Goal: Communication & Community: Share content

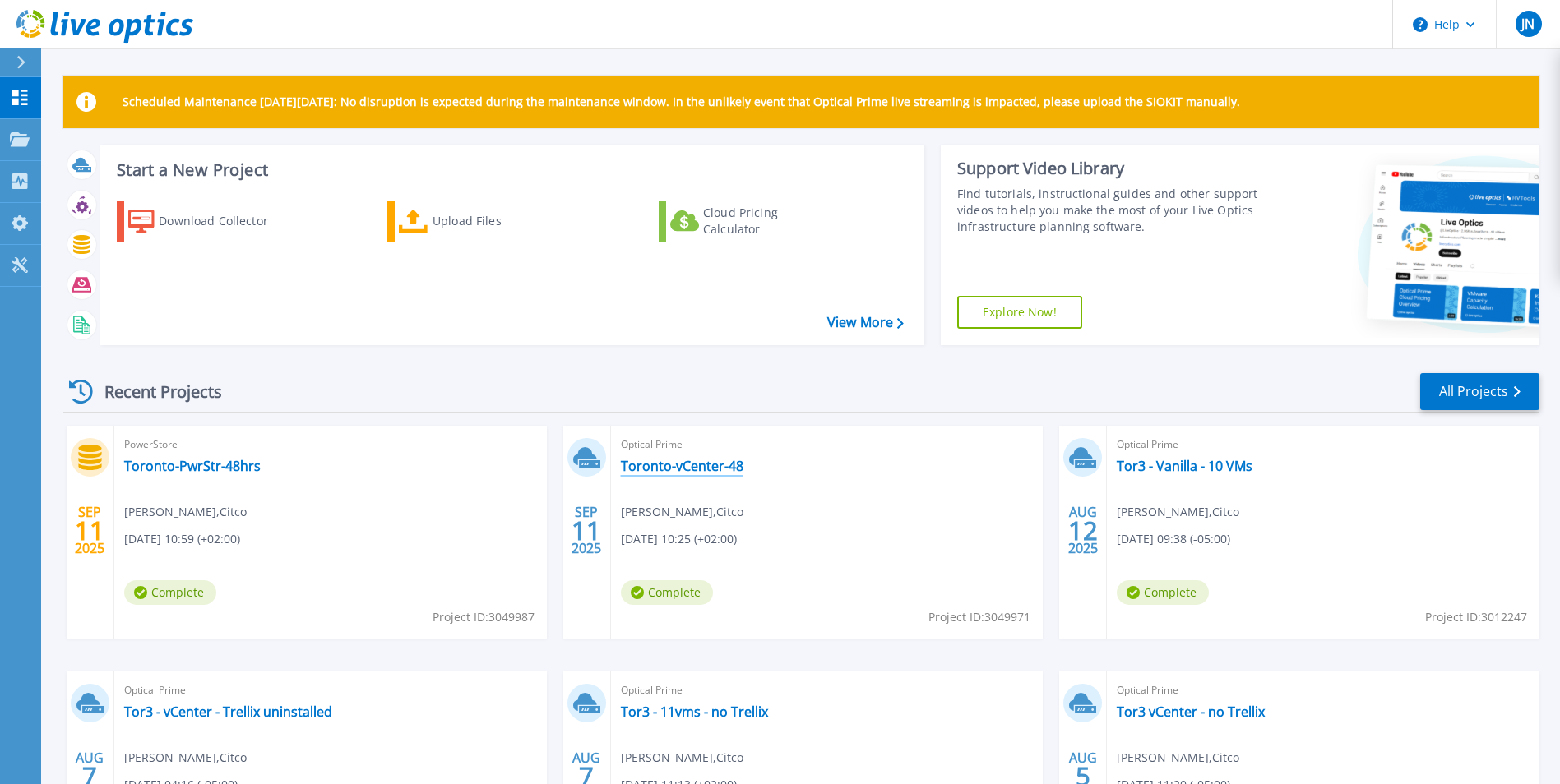
click at [702, 469] on link "Toronto-vCenter-48" at bounding box center [682, 466] width 123 height 17
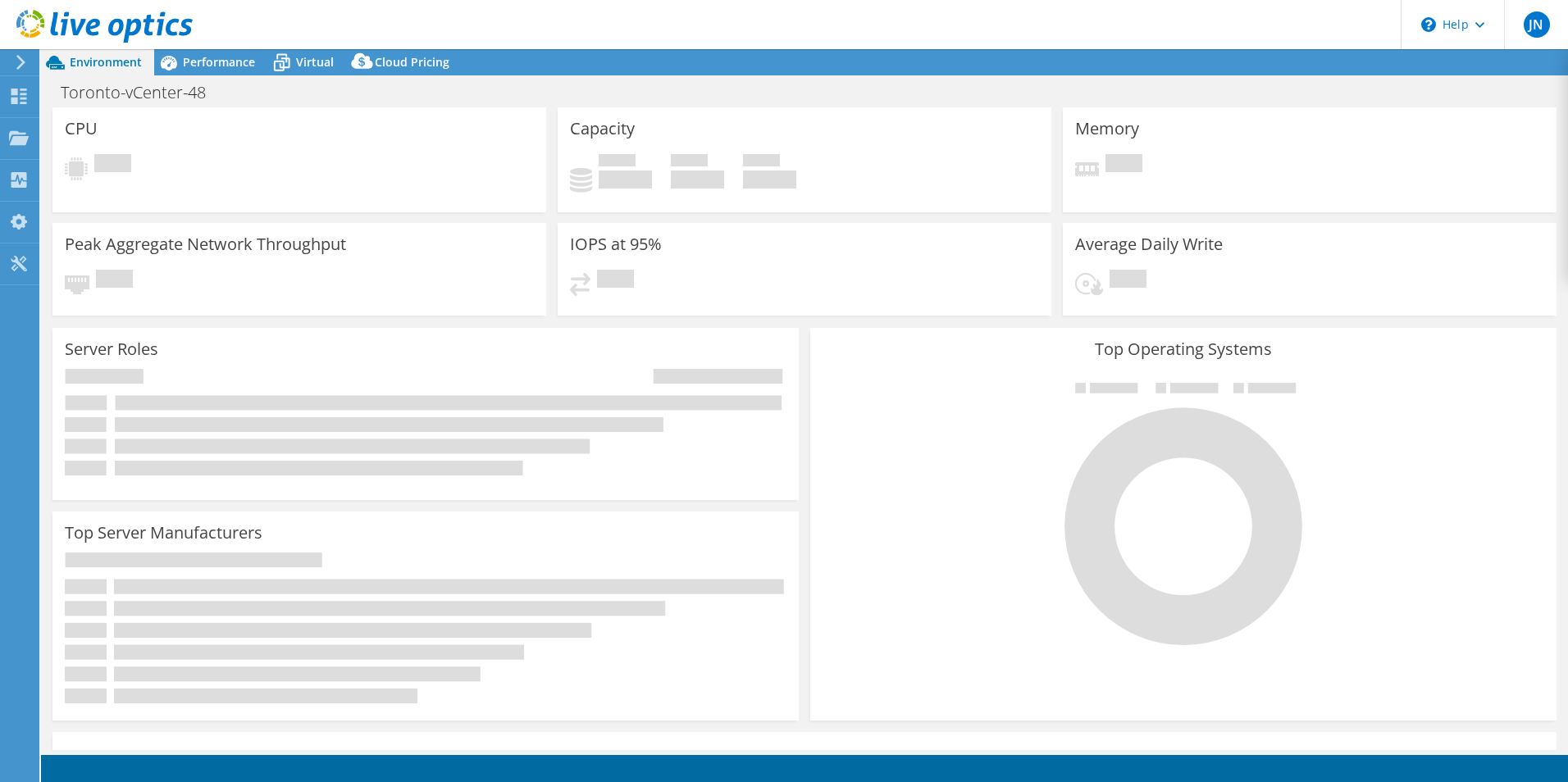
select select "USD"
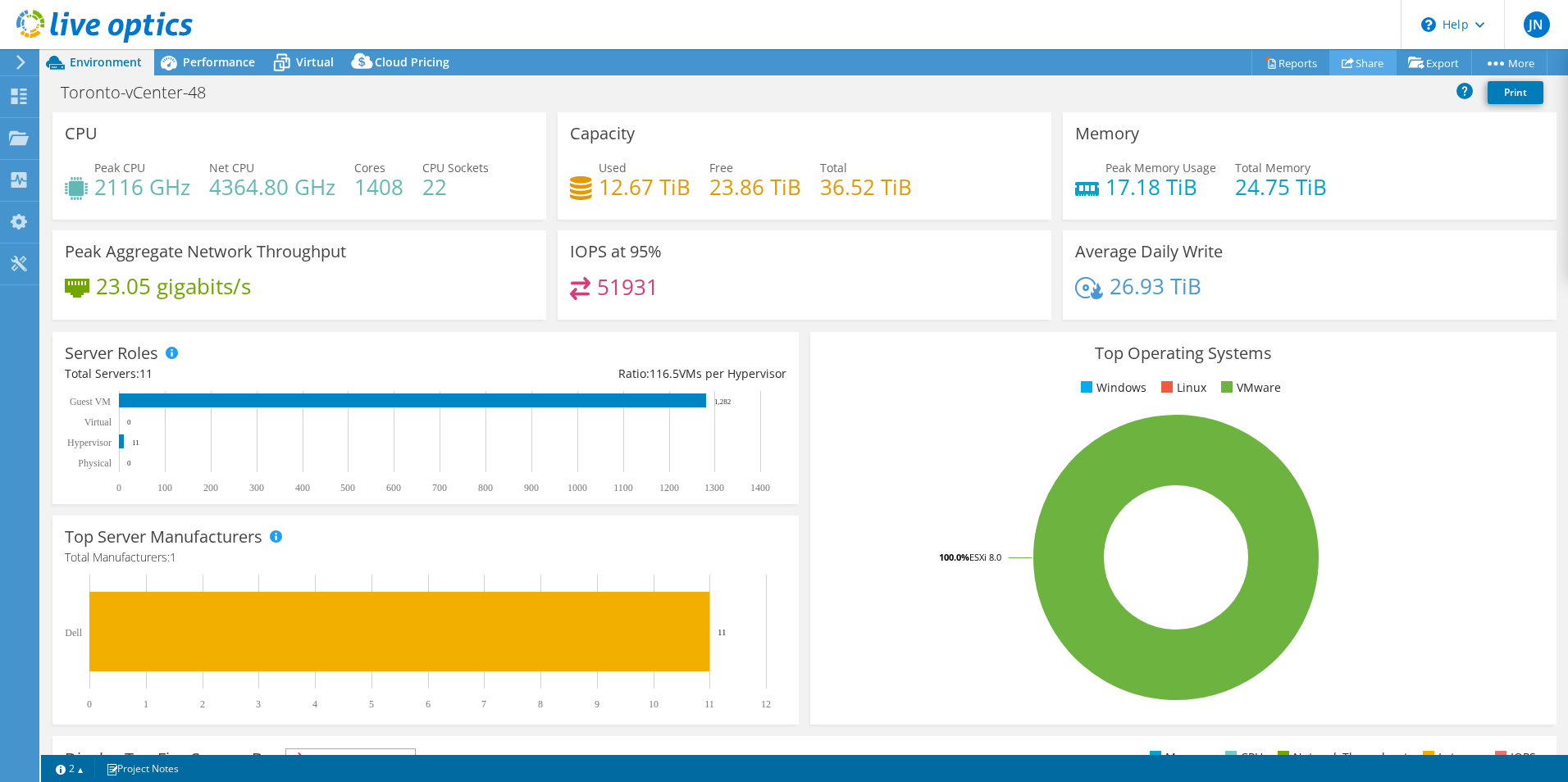
click at [1347, 65] on link "Share" at bounding box center [1363, 63] width 67 height 26
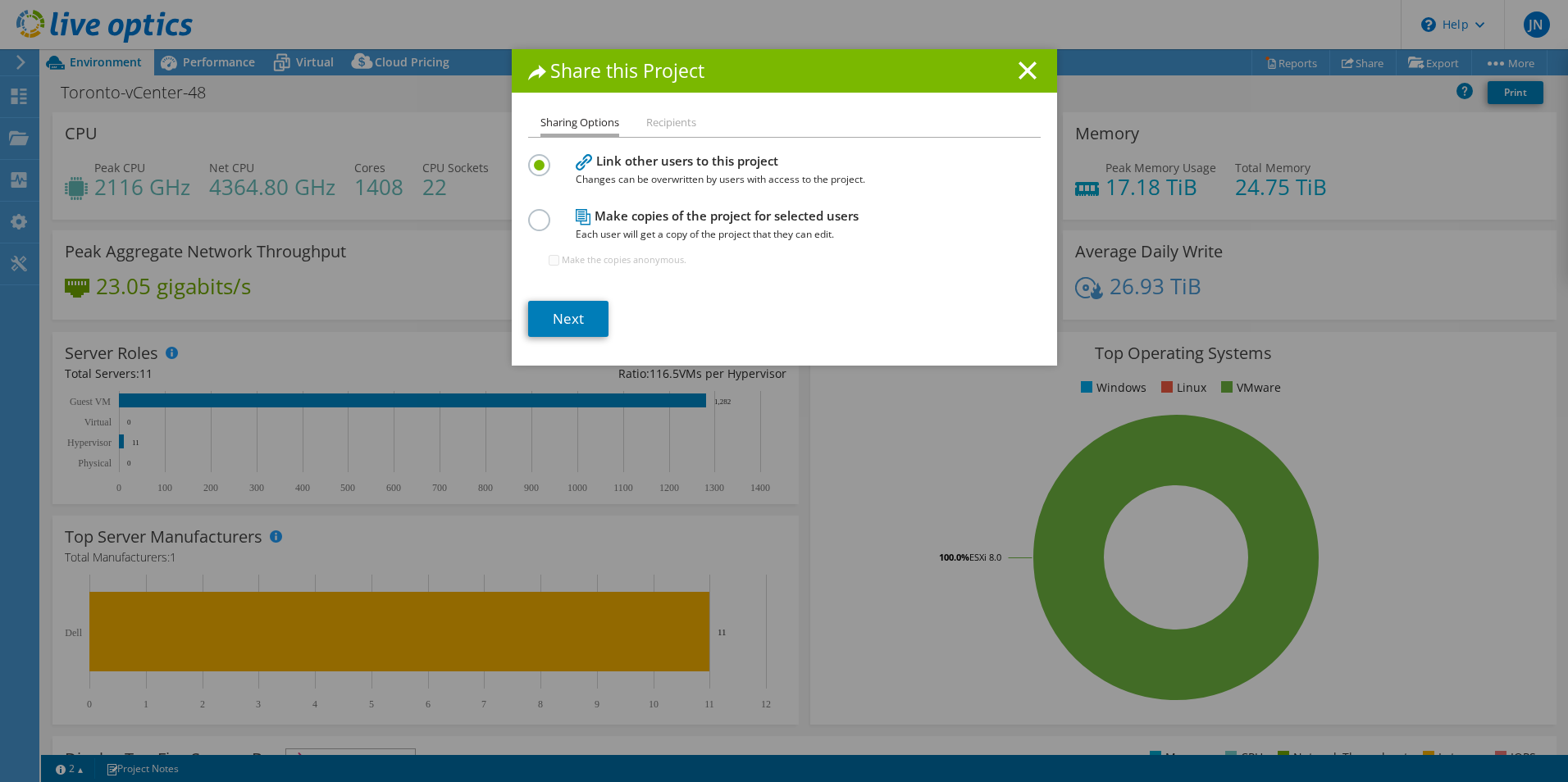
click at [534, 213] on label at bounding box center [542, 211] width 29 height 4
click at [0, 0] on input "radio" at bounding box center [0, 0] width 0 height 0
click at [672, 124] on li "Recipients" at bounding box center [670, 123] width 50 height 21
click at [581, 319] on link "Next" at bounding box center [568, 319] width 80 height 37
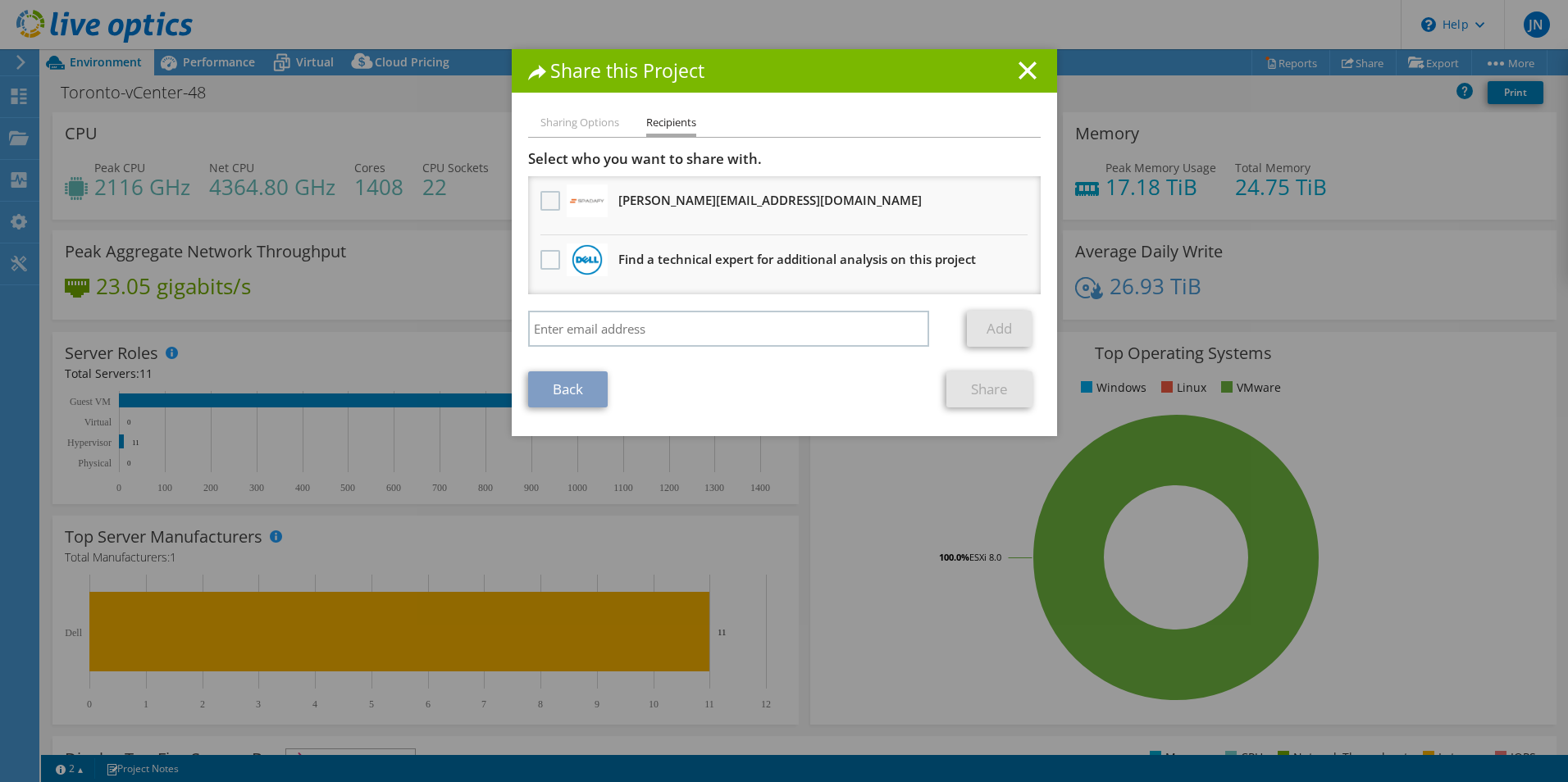
click at [549, 200] on label at bounding box center [552, 200] width 24 height 20
click at [0, 0] on input "checkbox" at bounding box center [0, 0] width 0 height 0
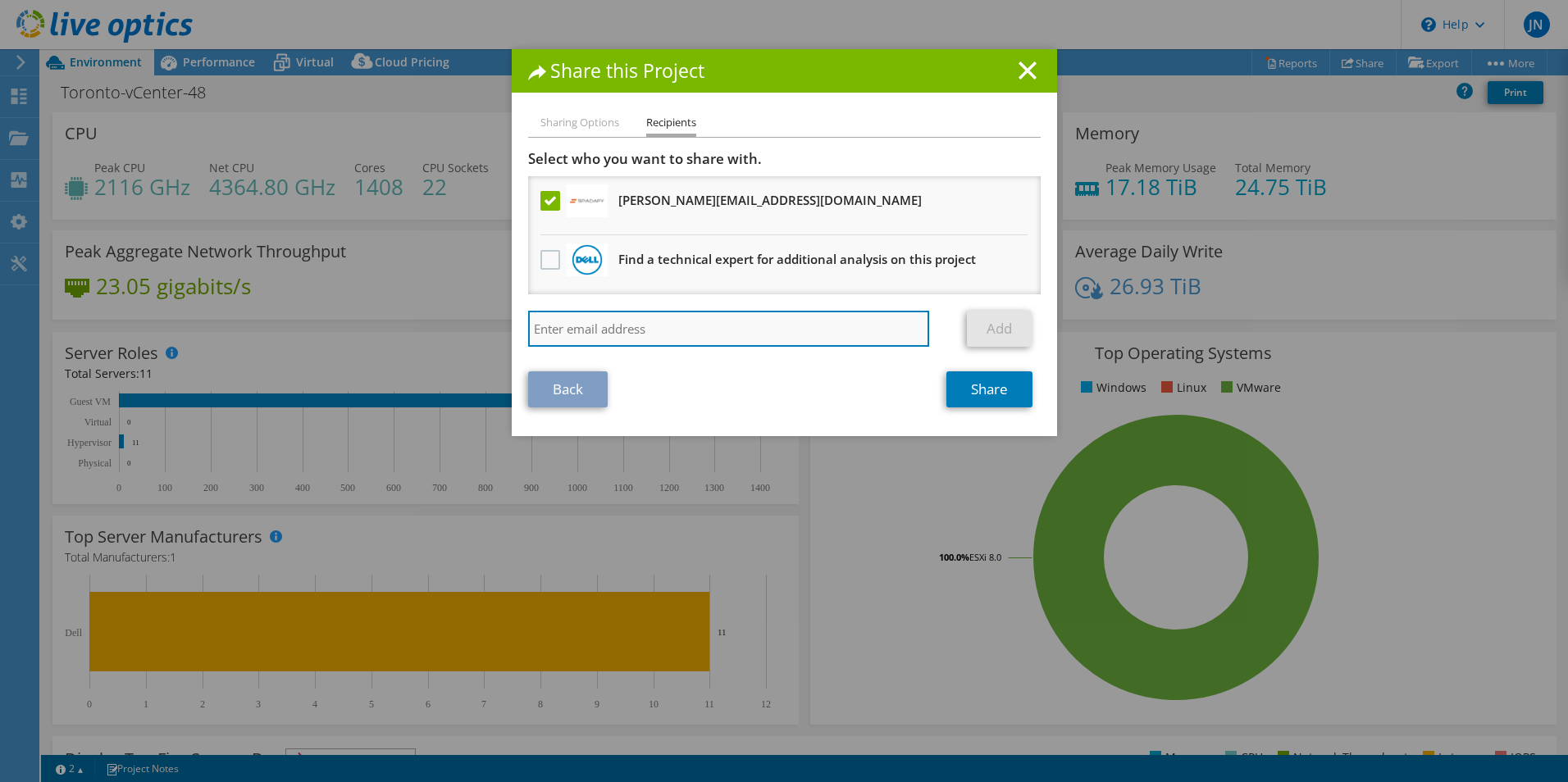
click at [622, 329] on input "search" at bounding box center [729, 329] width 402 height 37
paste input "[EMAIL_ADDRESS][DOMAIN_NAME]"
type input "[EMAIL_ADDRESS][DOMAIN_NAME]"
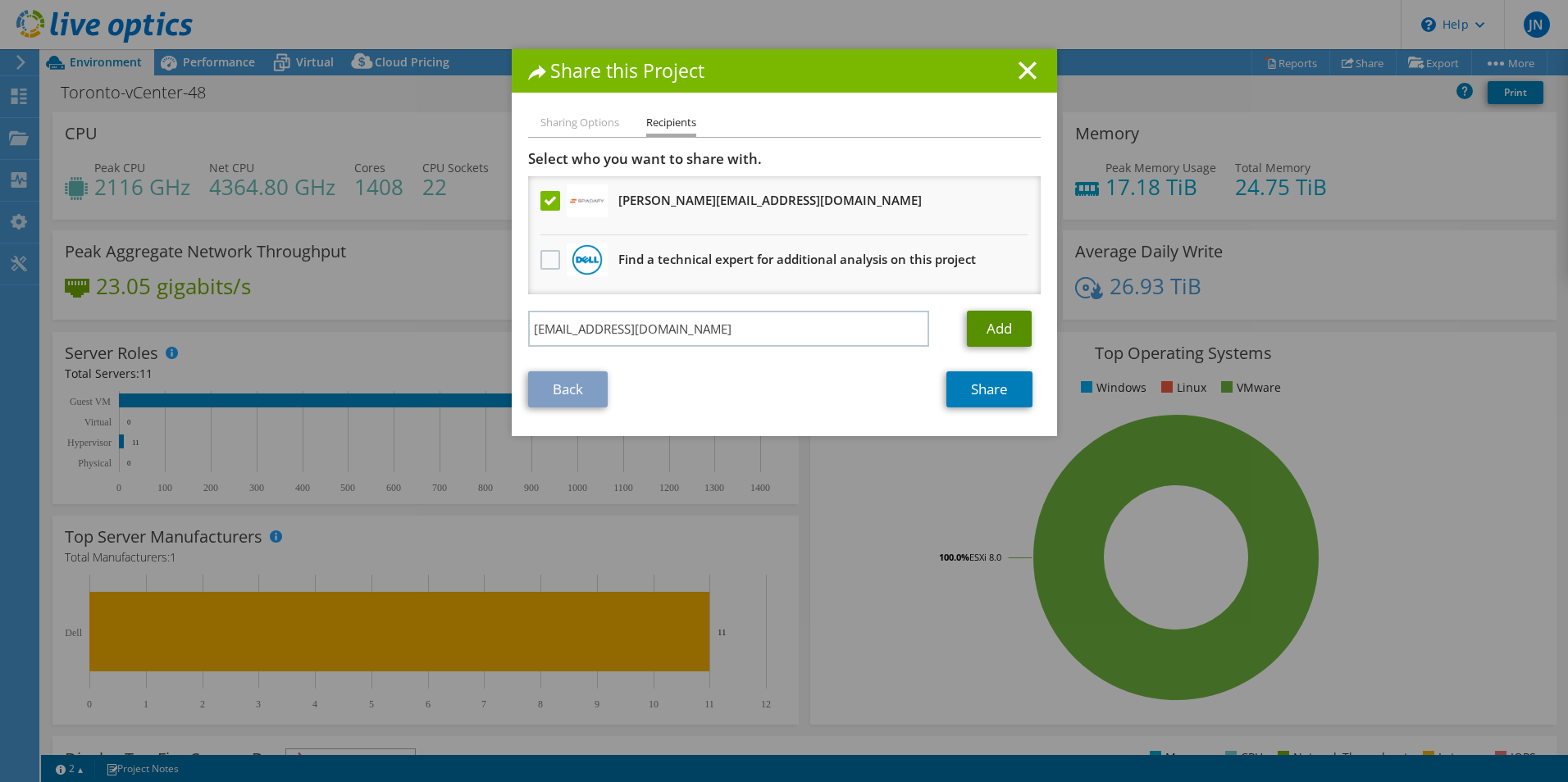
click at [978, 331] on link "Add" at bounding box center [999, 329] width 65 height 37
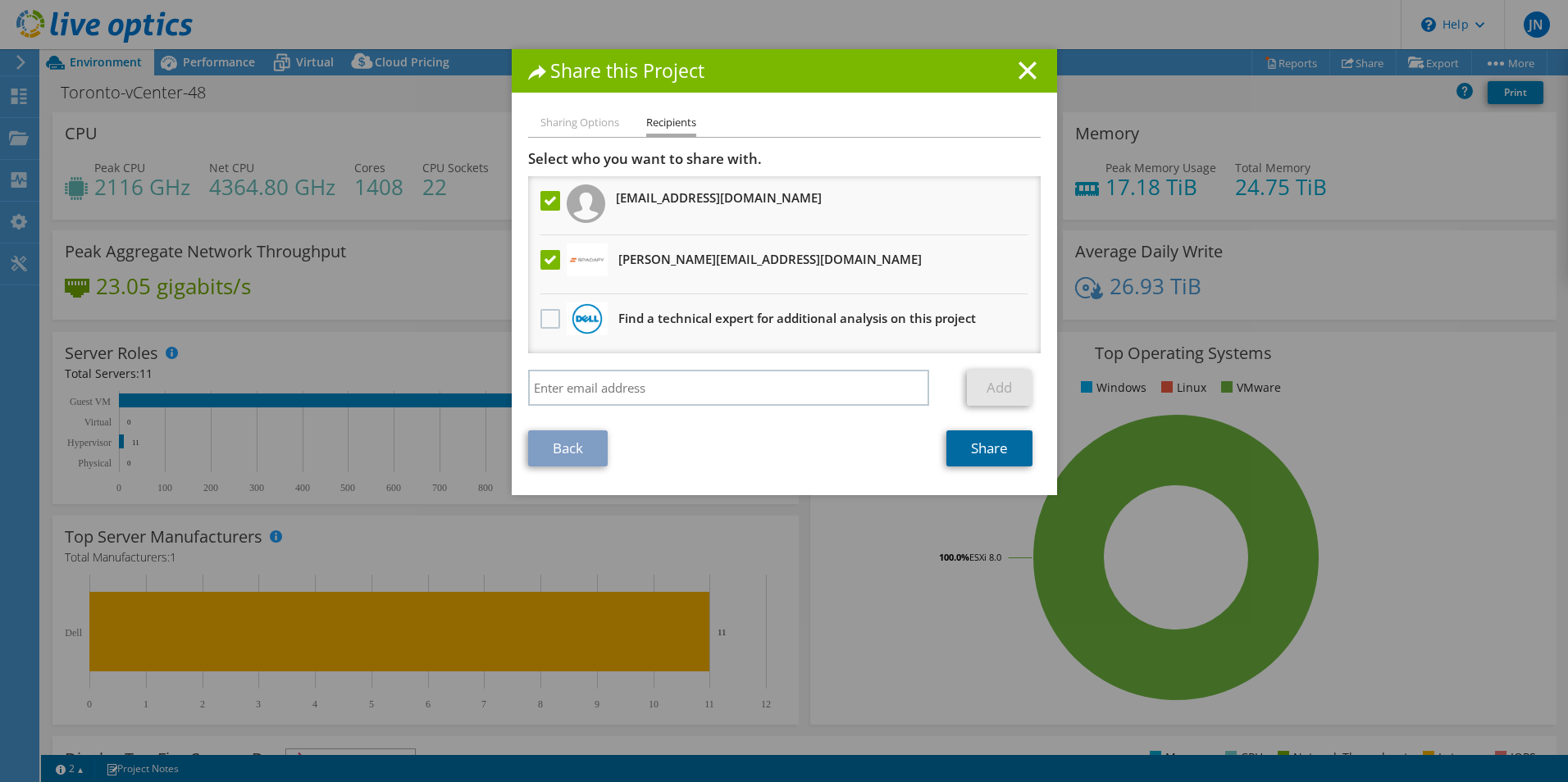
click at [985, 445] on link "Share" at bounding box center [988, 448] width 86 height 37
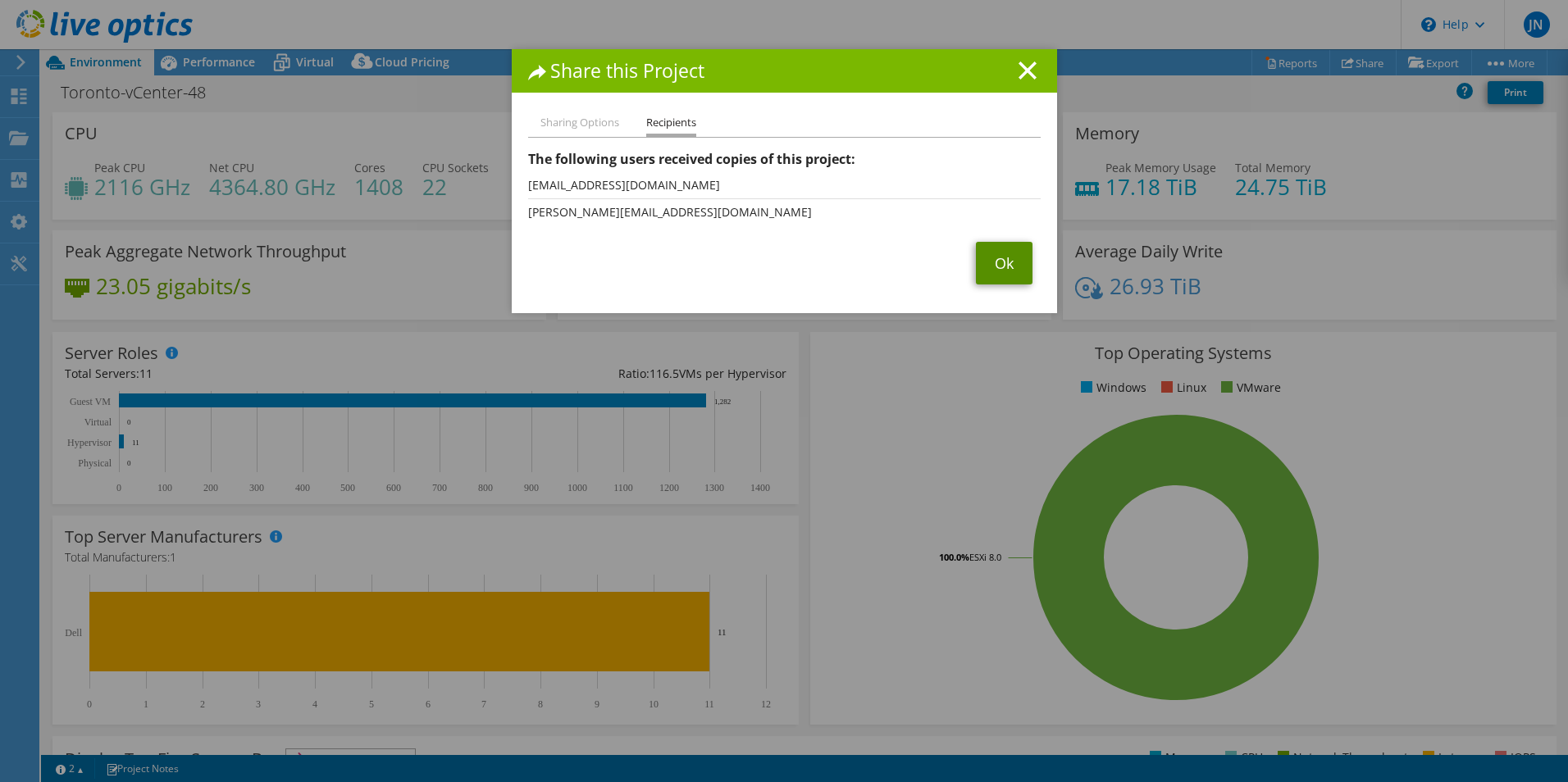
click at [1002, 268] on link "Ok" at bounding box center [1003, 263] width 56 height 42
